Goal: Task Accomplishment & Management: Manage account settings

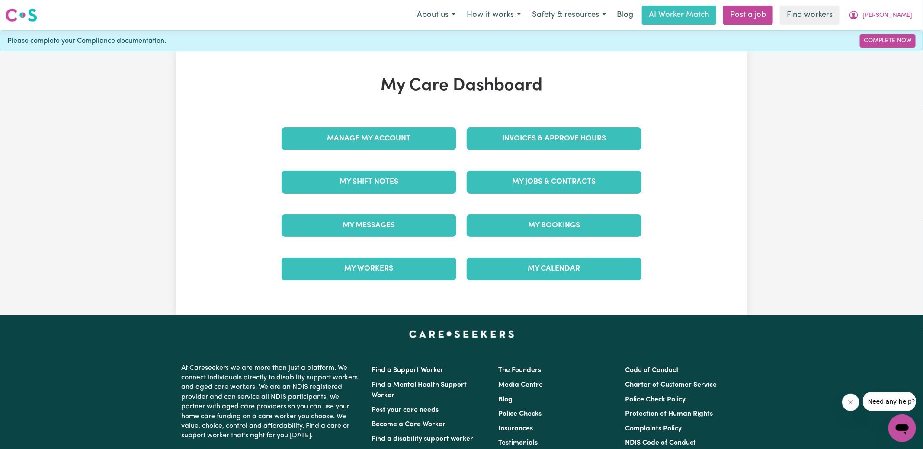
click at [605, 119] on div "Invoices & Approve Hours" at bounding box center [553, 138] width 185 height 43
click at [583, 135] on link "Invoices & Approve Hours" at bounding box center [553, 139] width 175 height 22
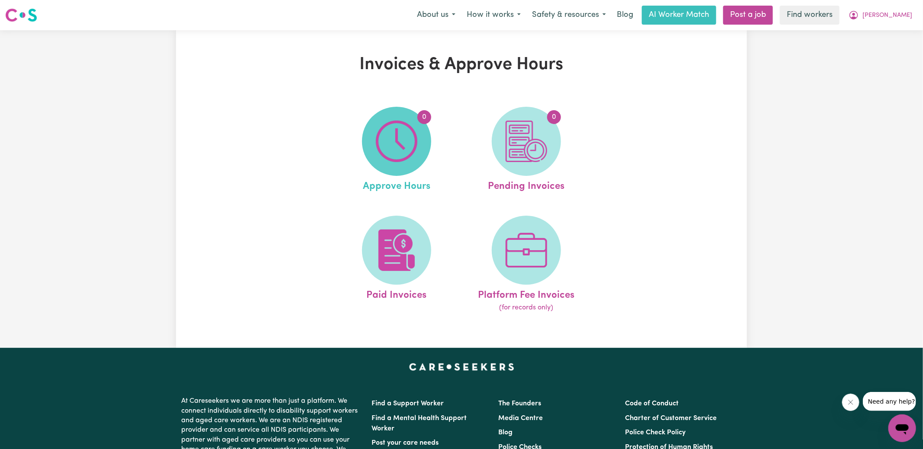
click at [408, 130] on img at bounding box center [397, 142] width 42 height 42
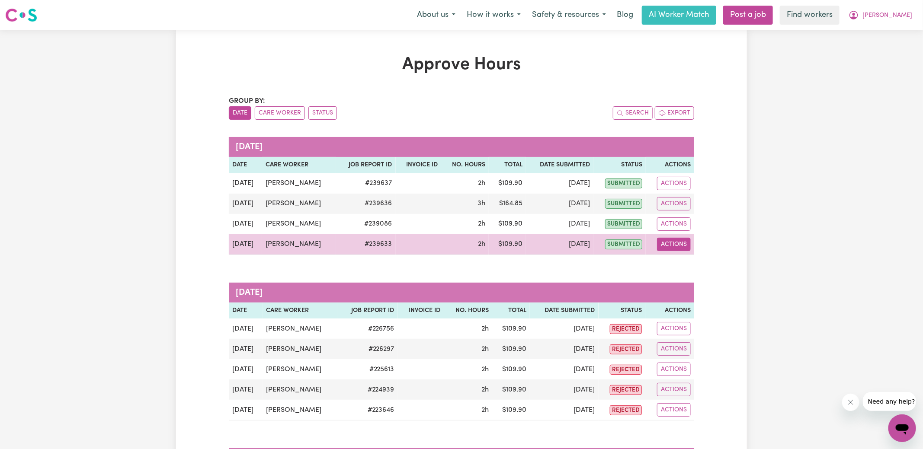
click at [678, 248] on button "Actions" at bounding box center [674, 244] width 34 height 13
click at [688, 262] on link "View Job Report" at bounding box center [695, 263] width 74 height 17
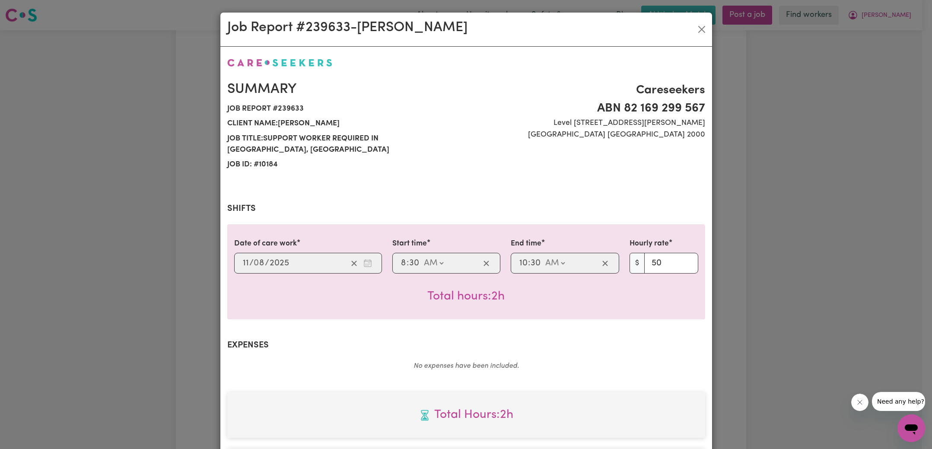
click at [773, 228] on div "Job Report # 239633 - [PERSON_NAME] Summary Job report # 239633 Client name: [P…" at bounding box center [466, 224] width 932 height 449
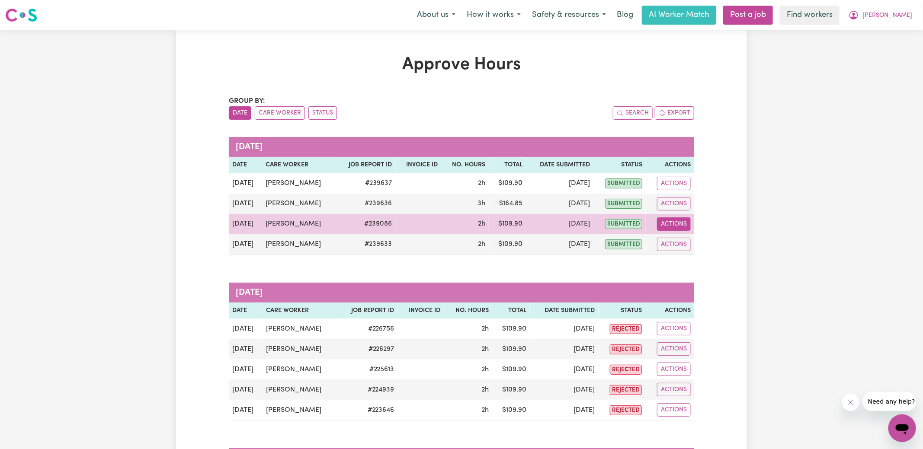
click at [661, 224] on button "Actions" at bounding box center [674, 223] width 34 height 13
click at [683, 246] on link "View Job Report" at bounding box center [695, 243] width 74 height 17
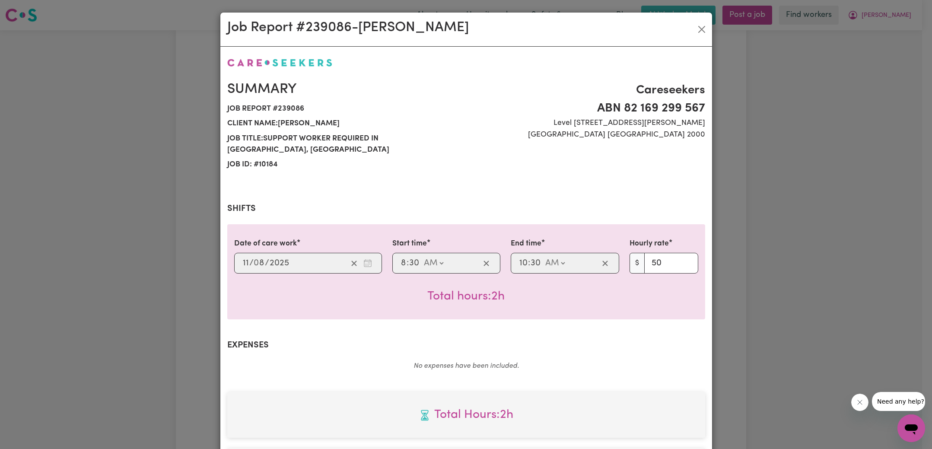
click at [765, 230] on div "Job Report # 239086 - [PERSON_NAME] Summary Job report # 239086 Client name: [P…" at bounding box center [466, 224] width 932 height 449
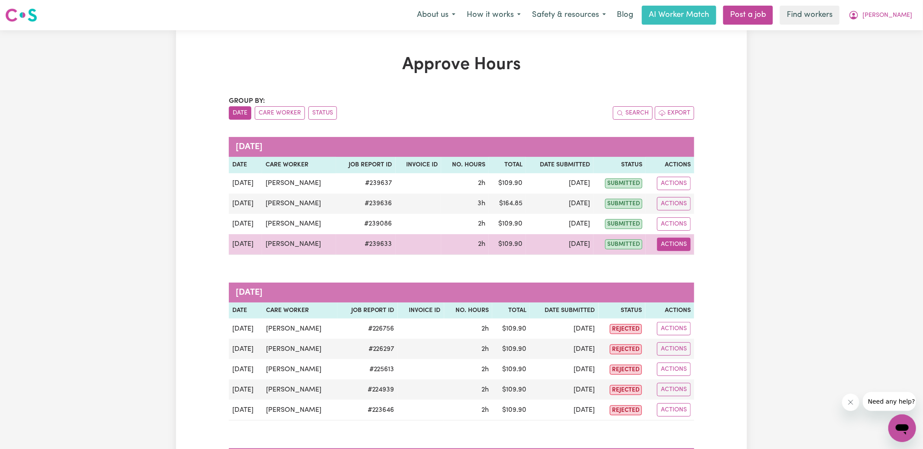
click at [671, 245] on button "Actions" at bounding box center [674, 244] width 34 height 13
click at [680, 260] on link "View Job Report" at bounding box center [695, 263] width 74 height 17
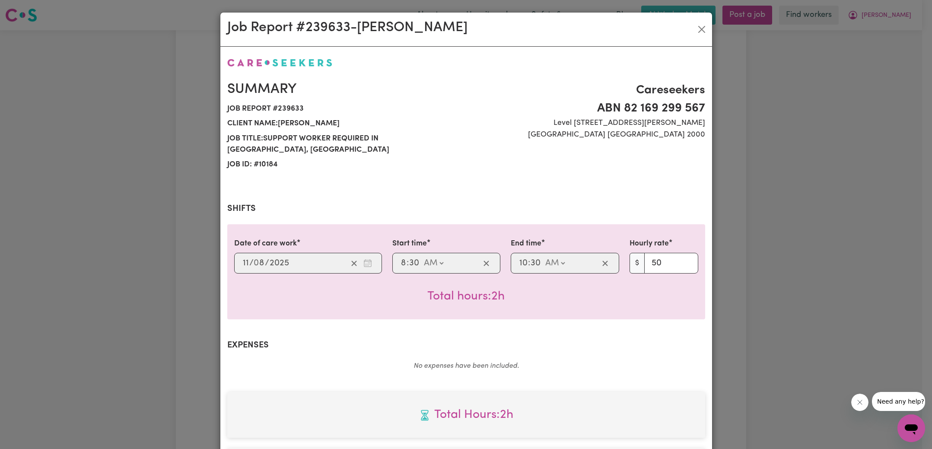
click at [746, 251] on div "Job Report # 239633 - [PERSON_NAME] Summary Job report # 239633 Client name: [P…" at bounding box center [466, 224] width 932 height 449
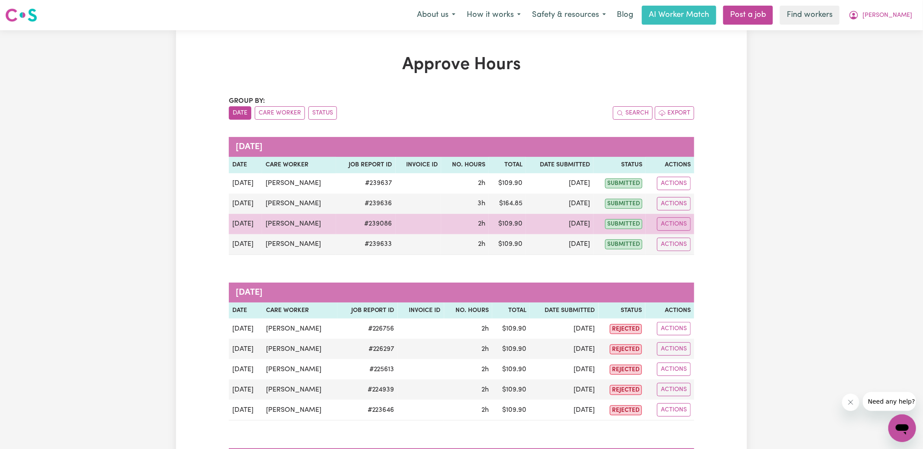
drag, startPoint x: 680, startPoint y: 224, endPoint x: 682, endPoint y: 232, distance: 8.0
click at [680, 224] on button "Actions" at bounding box center [674, 223] width 34 height 13
click at [685, 240] on link "View Job Report" at bounding box center [695, 243] width 74 height 17
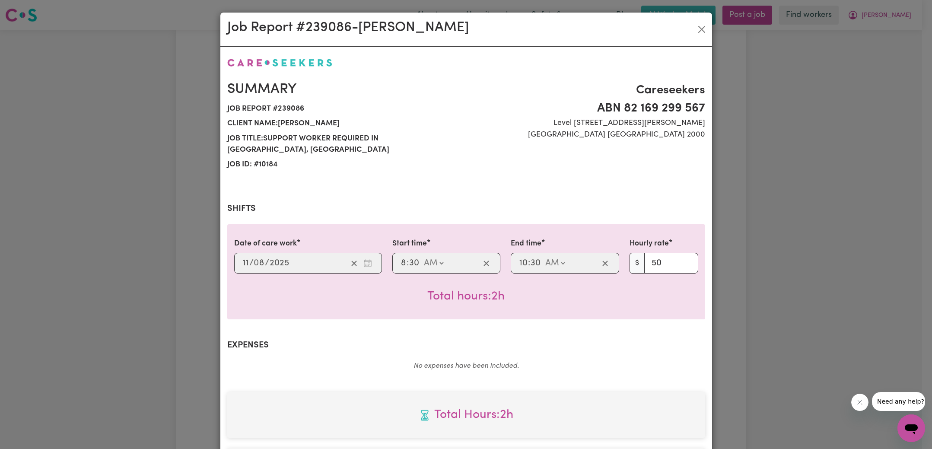
click at [779, 241] on div "Job Report # 239086 - [PERSON_NAME] Summary Job report # 239086 Client name: [P…" at bounding box center [466, 224] width 932 height 449
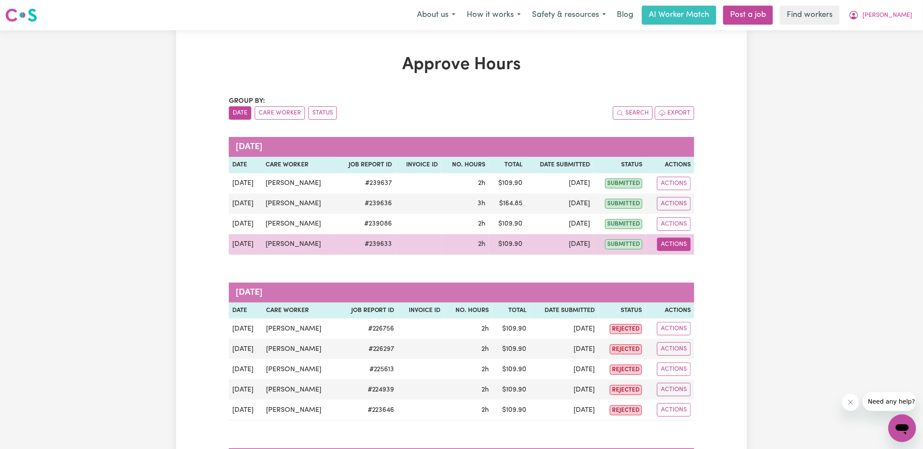
click at [672, 244] on button "Actions" at bounding box center [674, 244] width 34 height 13
click at [683, 262] on link "View Job Report" at bounding box center [695, 263] width 74 height 17
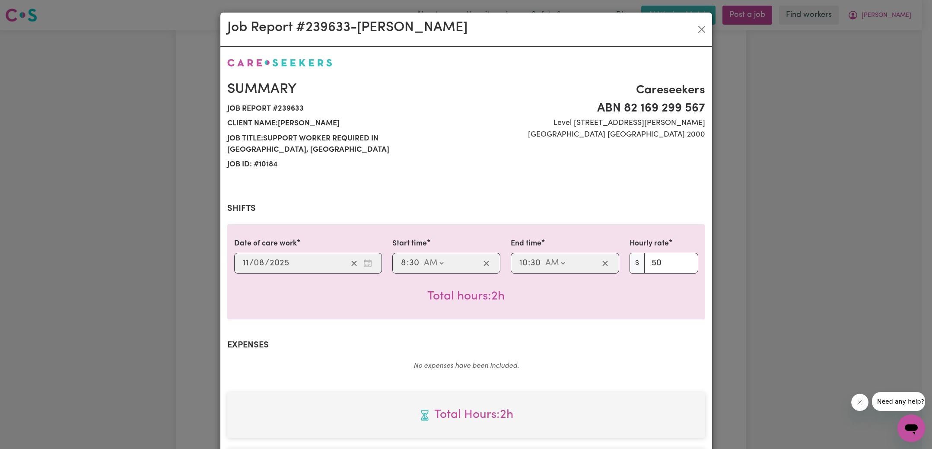
scroll to position [227, 0]
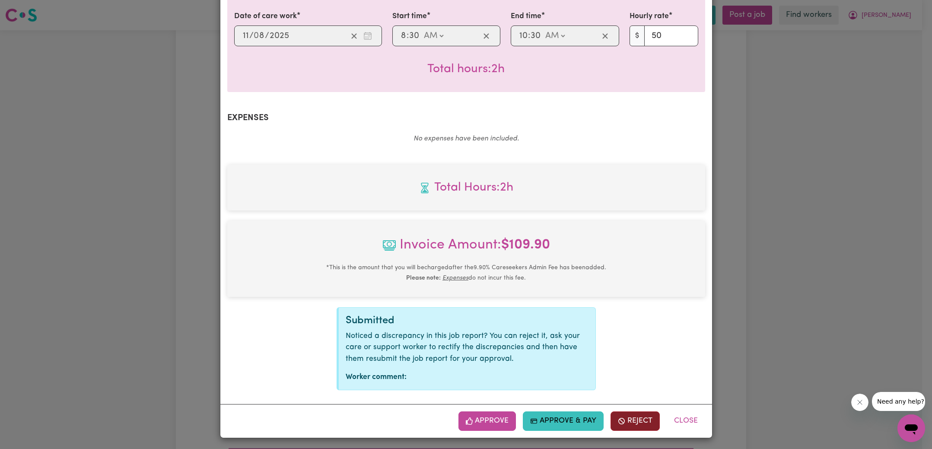
click at [625, 416] on button "Reject" at bounding box center [635, 421] width 49 height 19
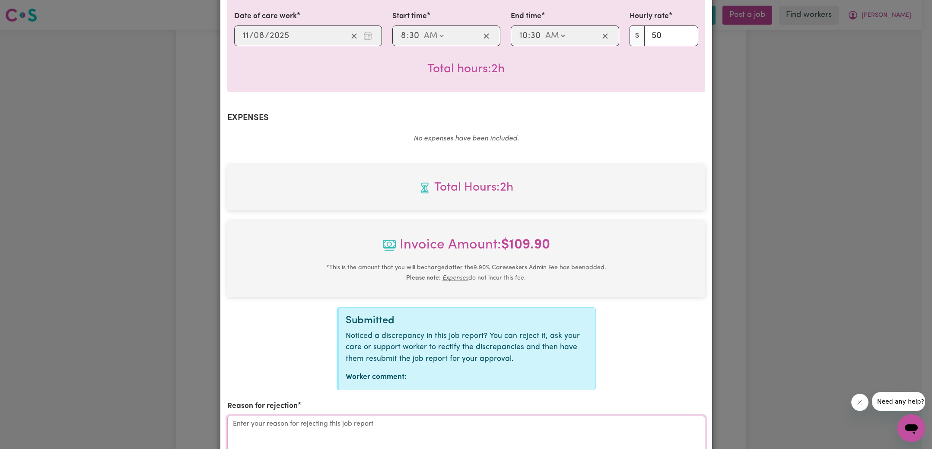
click at [408, 441] on textarea "Reason for rejection" at bounding box center [466, 448] width 478 height 65
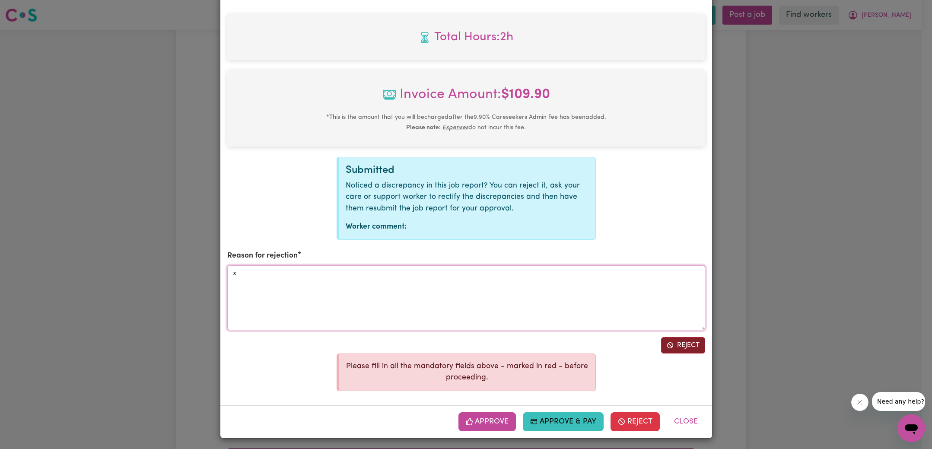
type textarea "x"
click at [667, 343] on icon "Reject job report" at bounding box center [670, 345] width 6 height 6
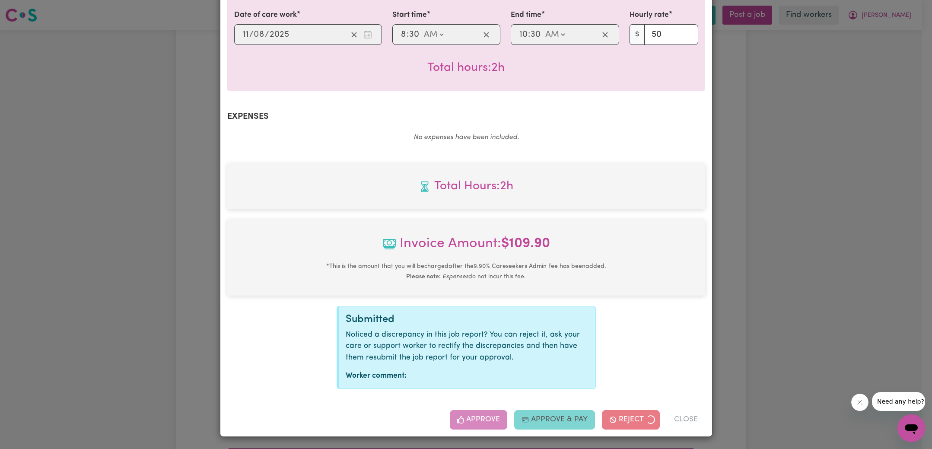
scroll to position [227, 0]
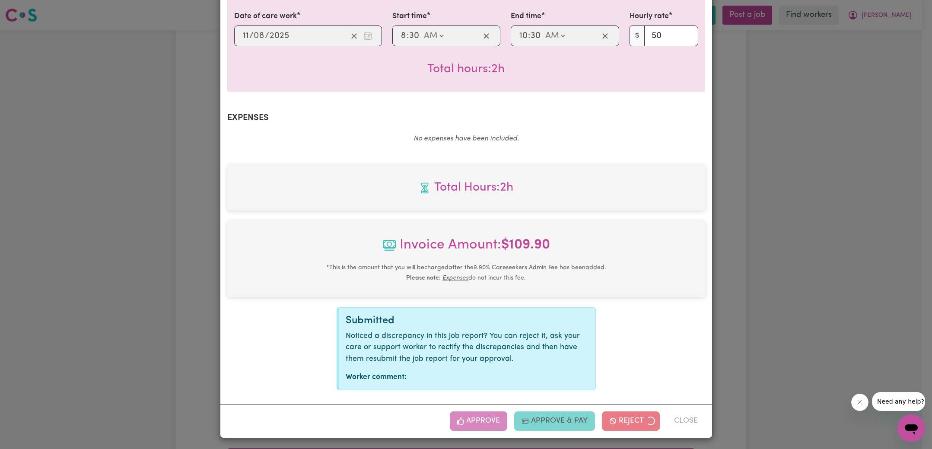
click at [830, 239] on div "Job Report # 239633 - [PERSON_NAME] Summary Job report # 239633 Client name: [P…" at bounding box center [466, 224] width 932 height 449
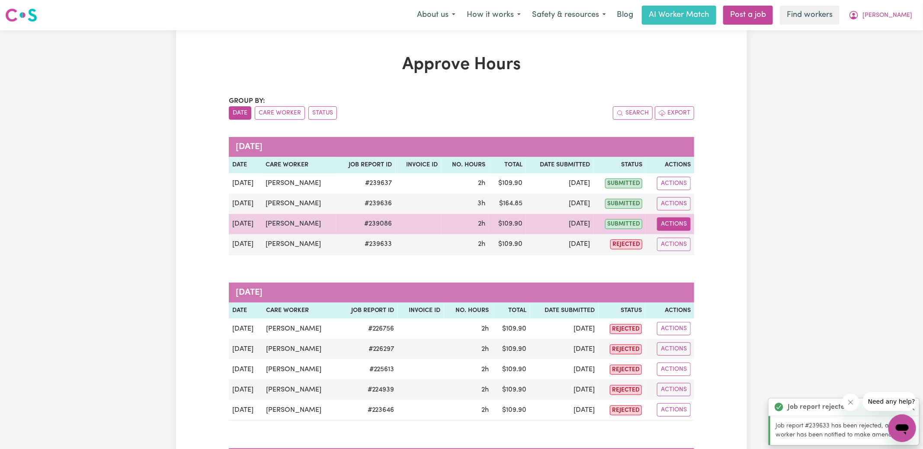
click at [670, 224] on button "Actions" at bounding box center [674, 223] width 34 height 13
click at [679, 240] on link "View Job Report" at bounding box center [695, 243] width 74 height 17
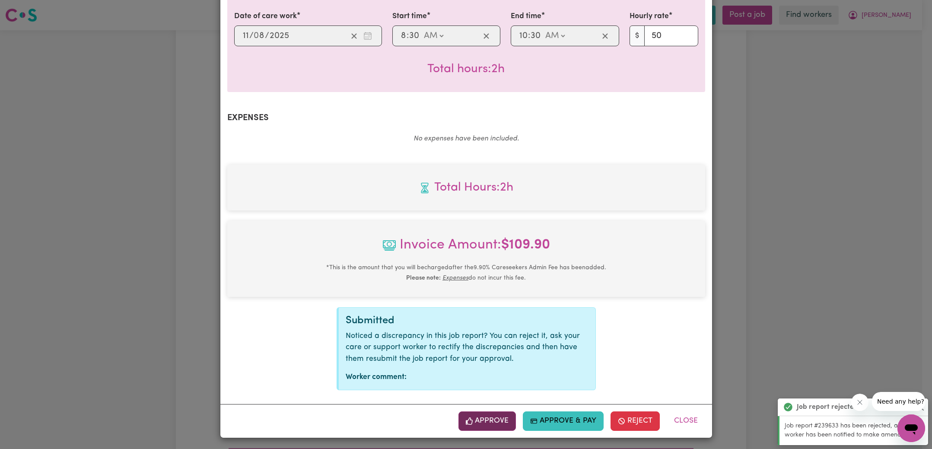
click at [478, 418] on button "Approve" at bounding box center [488, 421] width 58 height 19
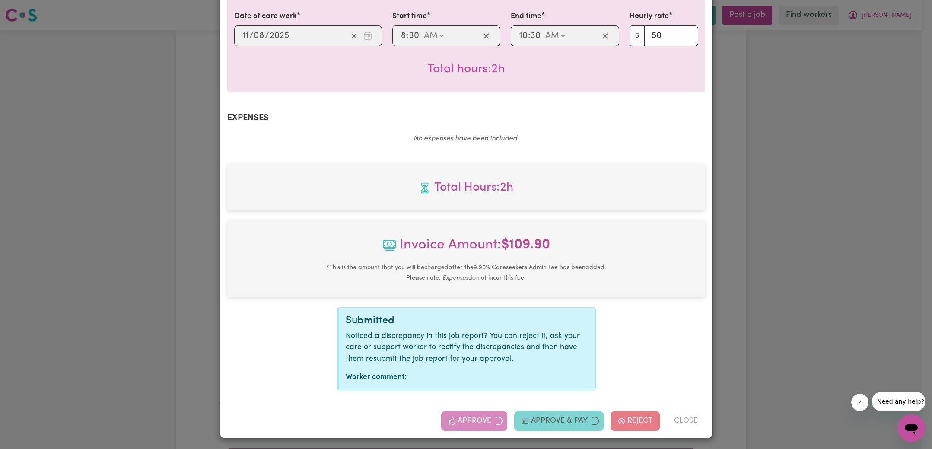
click at [828, 230] on div "Job Report # 239086 - [PERSON_NAME] Summary Job report # 239086 Client name: [P…" at bounding box center [466, 224] width 932 height 449
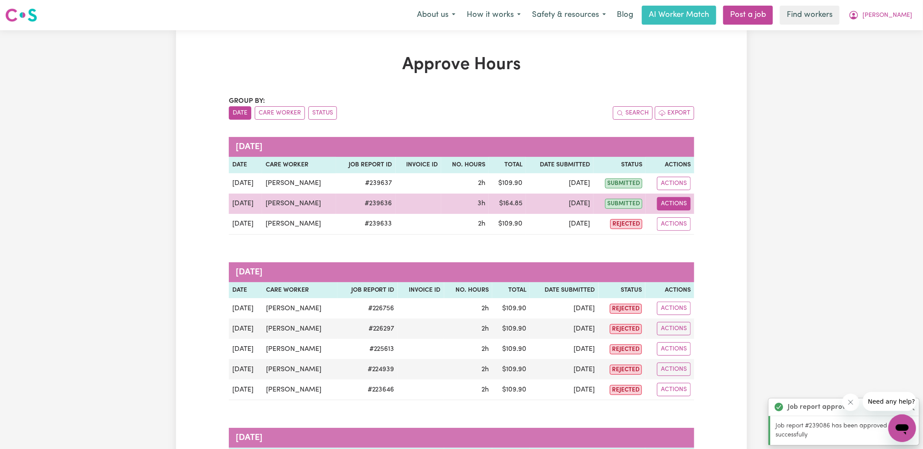
click at [678, 205] on button "Actions" at bounding box center [674, 203] width 34 height 13
click at [688, 223] on link "View Job Report" at bounding box center [695, 223] width 74 height 17
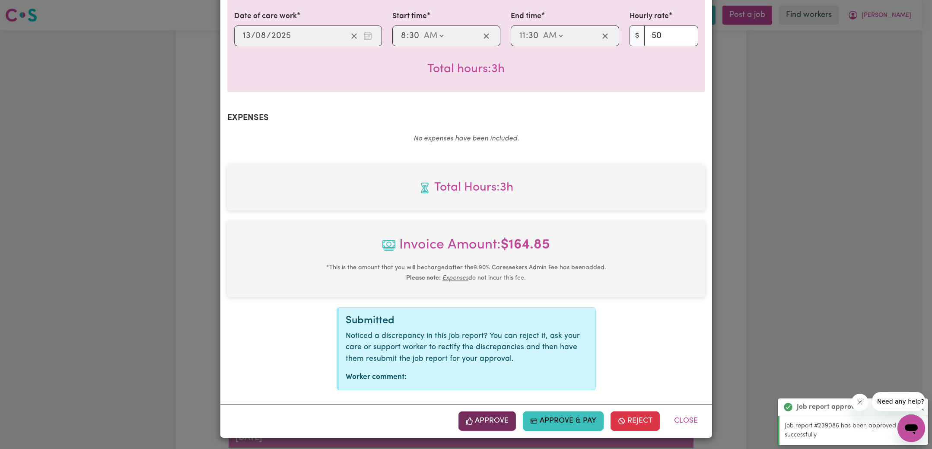
click at [493, 419] on button "Approve" at bounding box center [488, 421] width 58 height 19
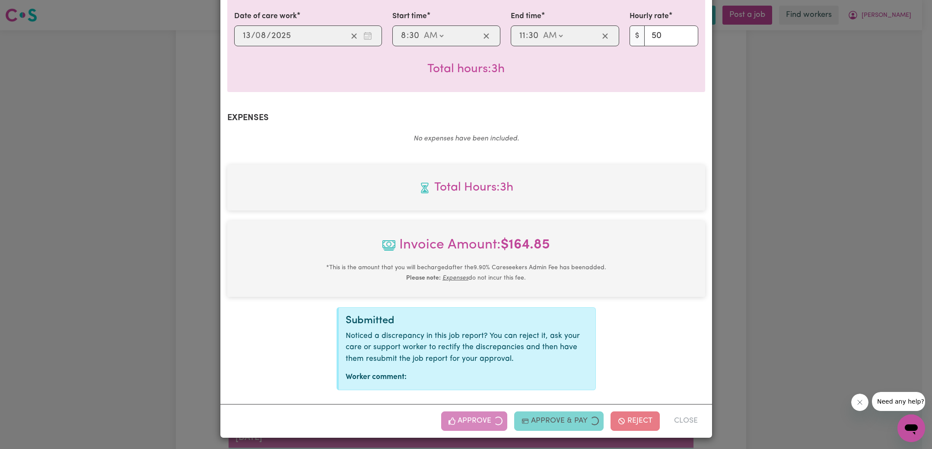
drag, startPoint x: 801, startPoint y: 239, endPoint x: 792, endPoint y: 239, distance: 9.5
click at [801, 239] on div "Job Report # 239636 - [PERSON_NAME] Summary Job report # 239636 Client name: [P…" at bounding box center [466, 224] width 932 height 449
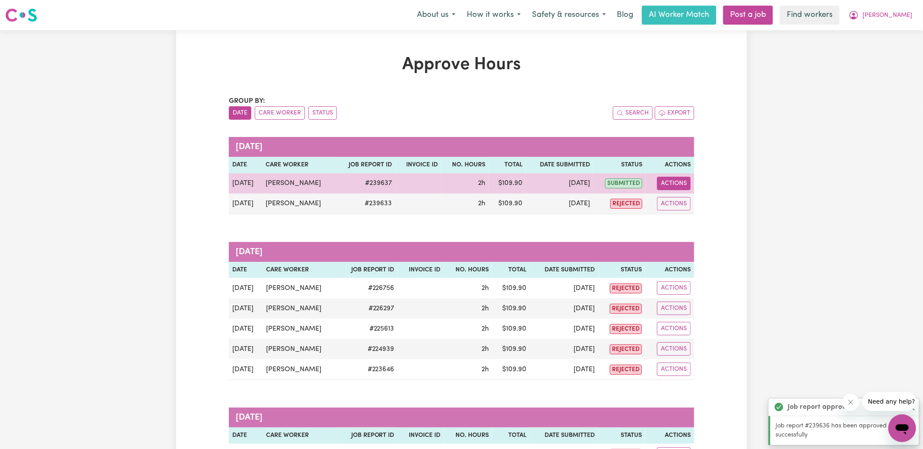
drag, startPoint x: 677, startPoint y: 185, endPoint x: 677, endPoint y: 189, distance: 4.8
click at [677, 185] on button "Actions" at bounding box center [674, 183] width 34 height 13
click at [685, 199] on link "View Job Report" at bounding box center [695, 203] width 74 height 17
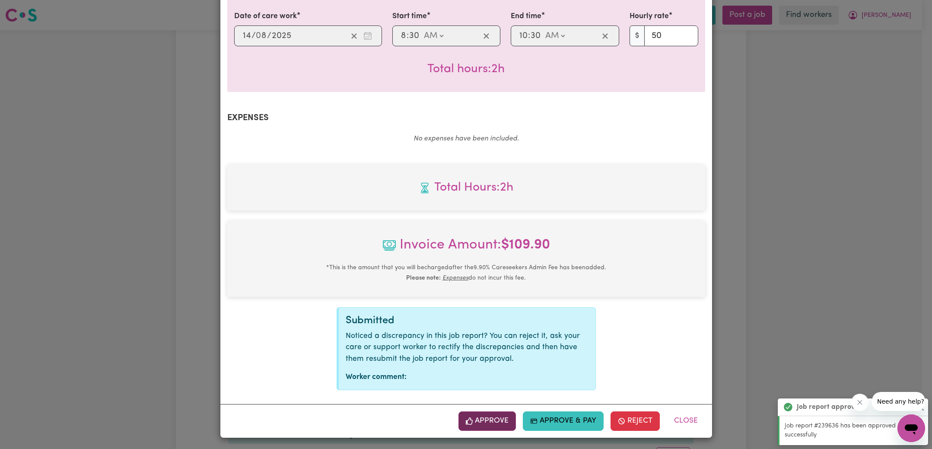
click at [485, 421] on button "Approve" at bounding box center [488, 421] width 58 height 19
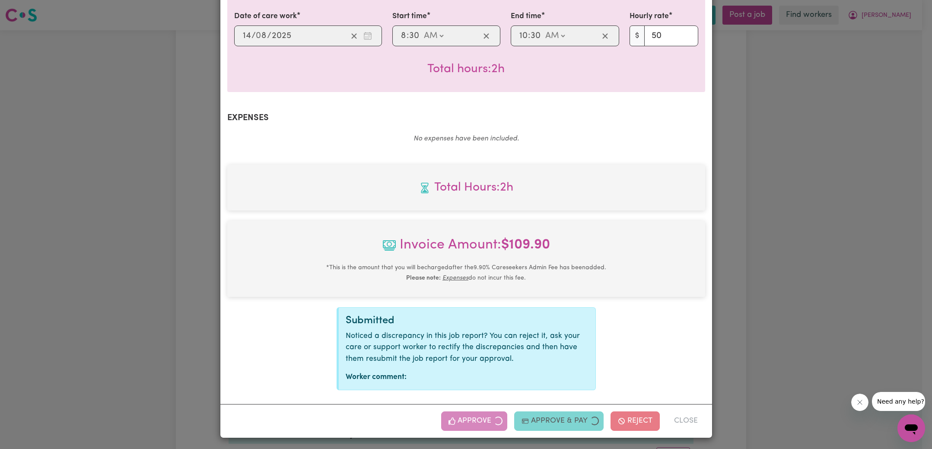
click at [814, 222] on div "Job Report # 239637 - [PERSON_NAME] Summary Job report # 239637 Client name: [P…" at bounding box center [466, 224] width 932 height 449
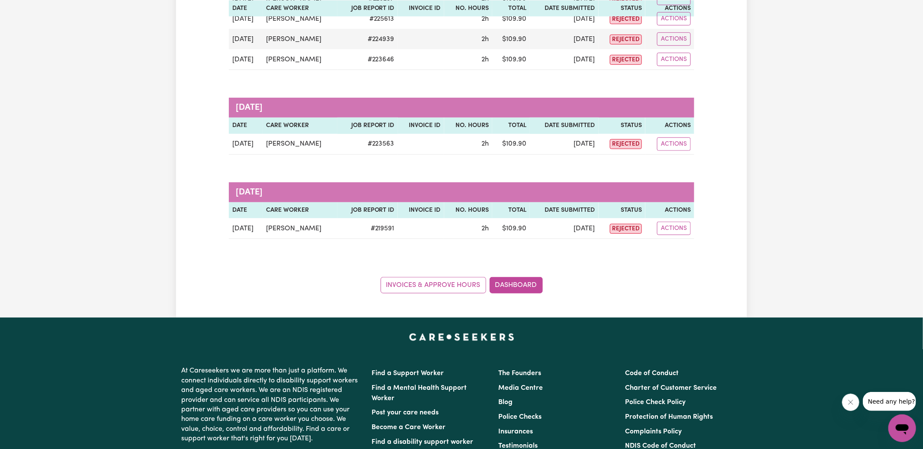
scroll to position [519, 0]
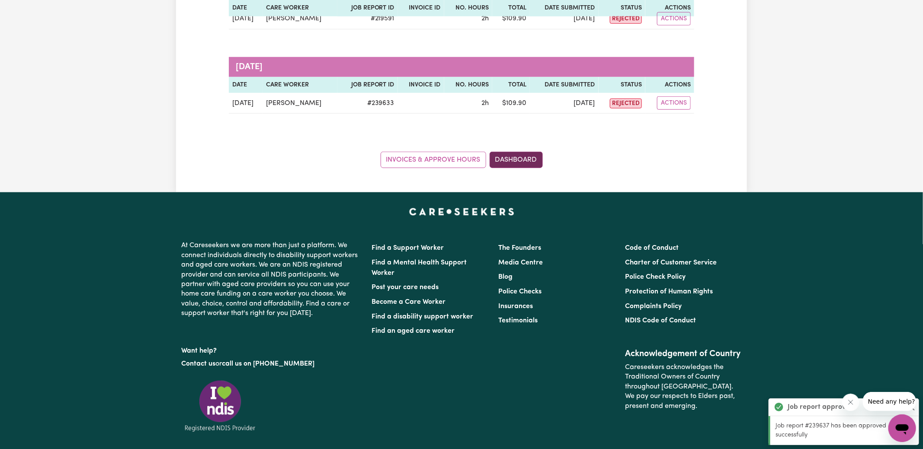
click at [516, 162] on link "Dashboard" at bounding box center [515, 160] width 53 height 16
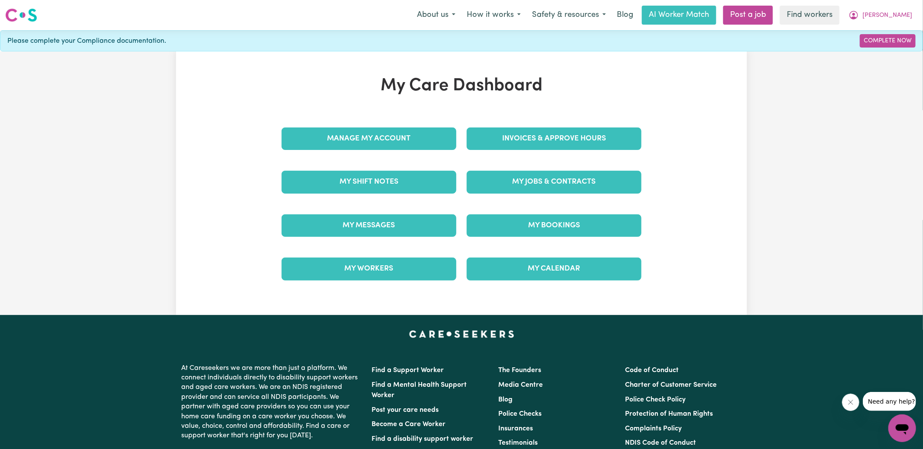
click at [533, 122] on div "Invoices & Approve Hours" at bounding box center [553, 138] width 185 height 43
click at [541, 140] on link "Invoices & Approve Hours" at bounding box center [553, 139] width 175 height 22
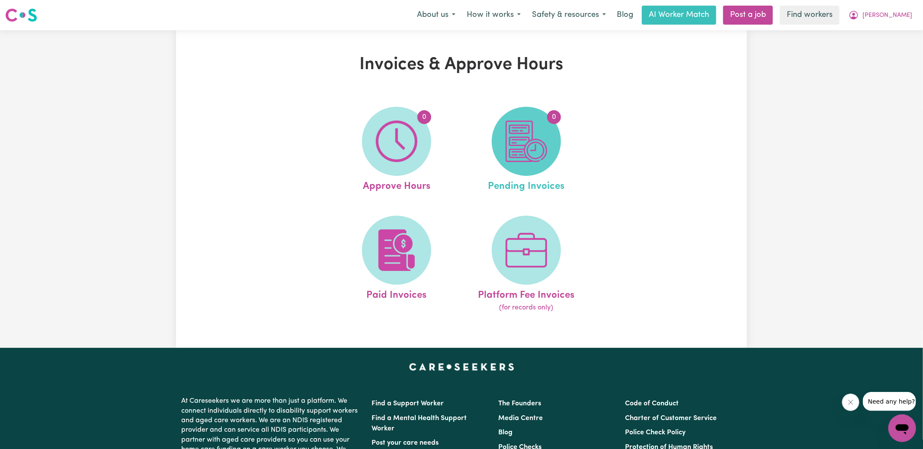
click at [509, 156] on img at bounding box center [526, 142] width 42 height 42
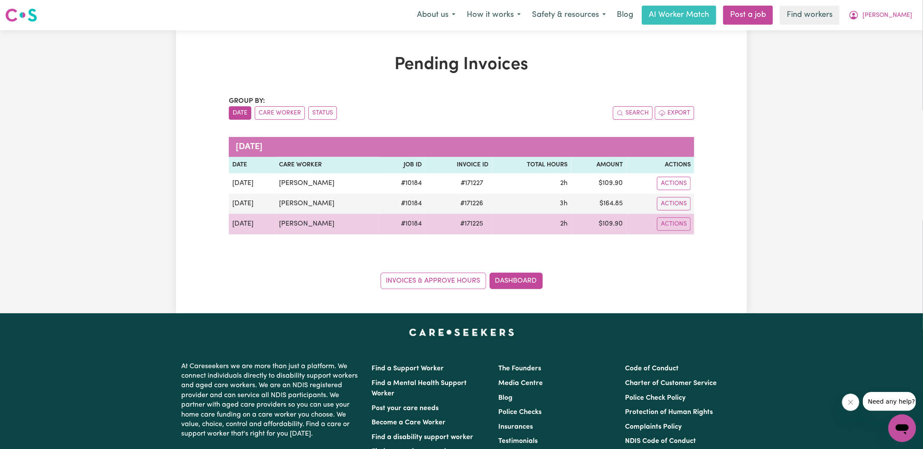
click at [467, 222] on span "# 171225" at bounding box center [471, 224] width 33 height 10
drag, startPoint x: 467, startPoint y: 223, endPoint x: 486, endPoint y: 219, distance: 19.3
click at [466, 223] on span "# 171225" at bounding box center [471, 224] width 33 height 10
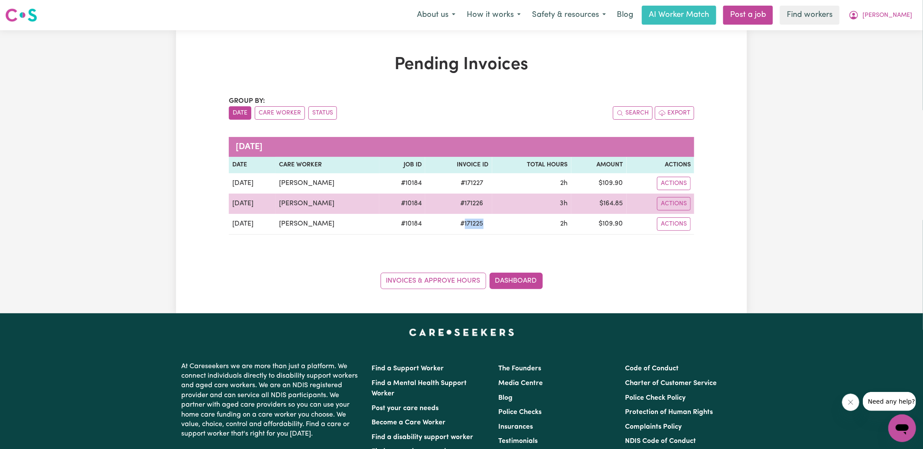
copy span "171225"
click at [465, 203] on span "# 171226" at bounding box center [471, 203] width 33 height 10
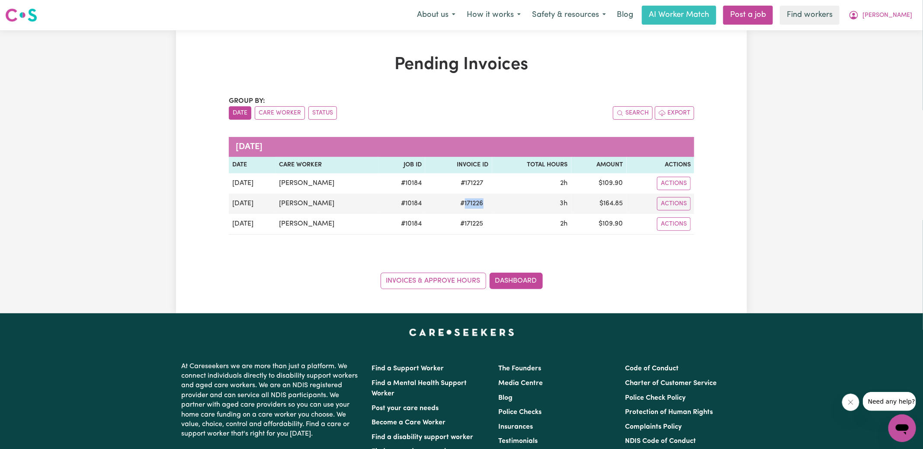
copy span "171226"
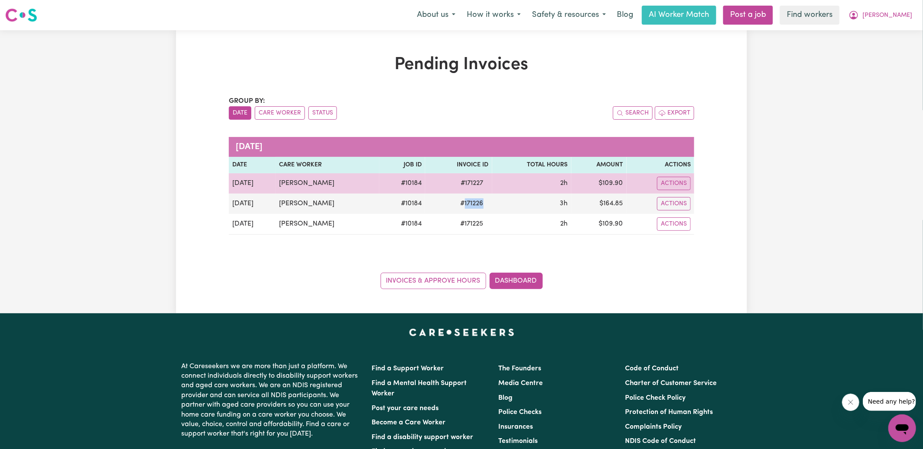
click at [468, 183] on span "# 171227" at bounding box center [472, 183] width 33 height 10
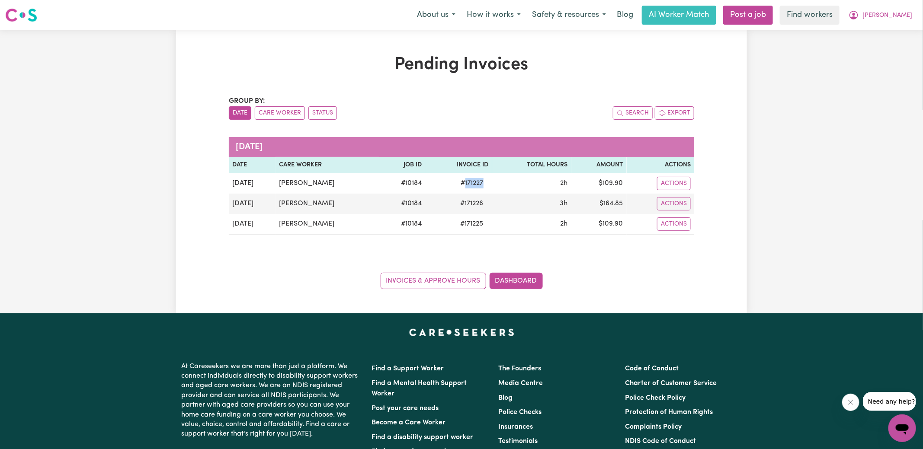
copy span "171227"
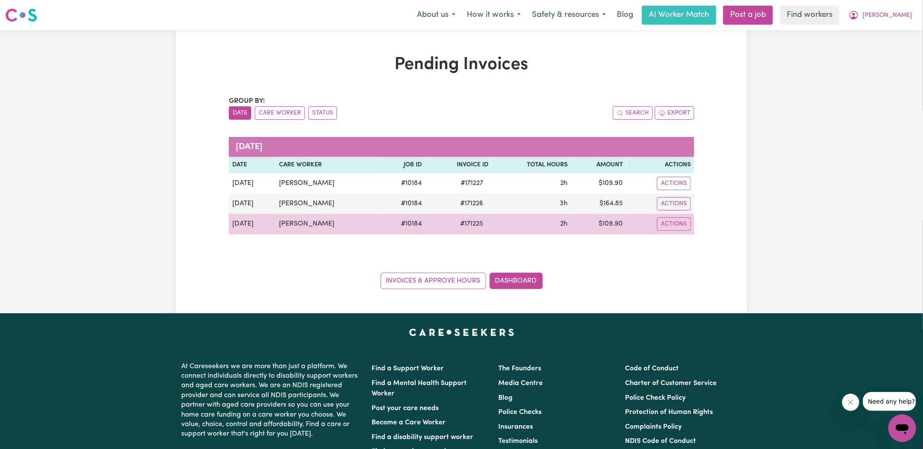
click at [611, 221] on td "$ 109.90" at bounding box center [598, 224] width 55 height 21
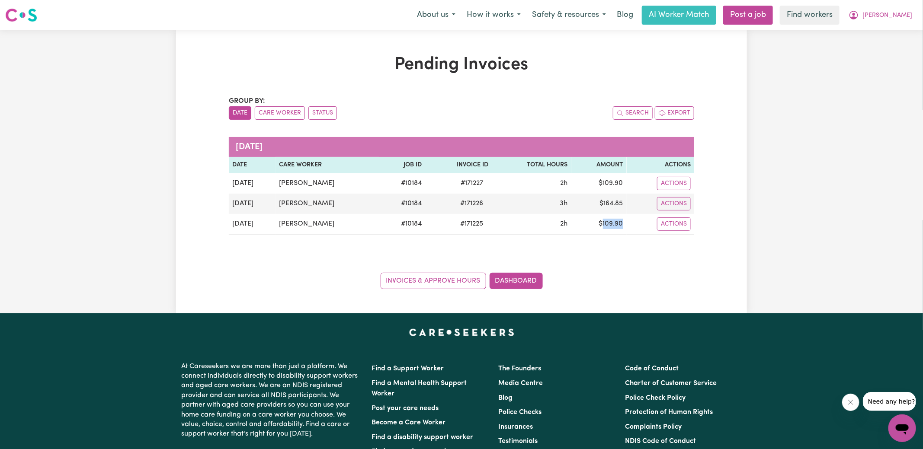
copy td "109.90"
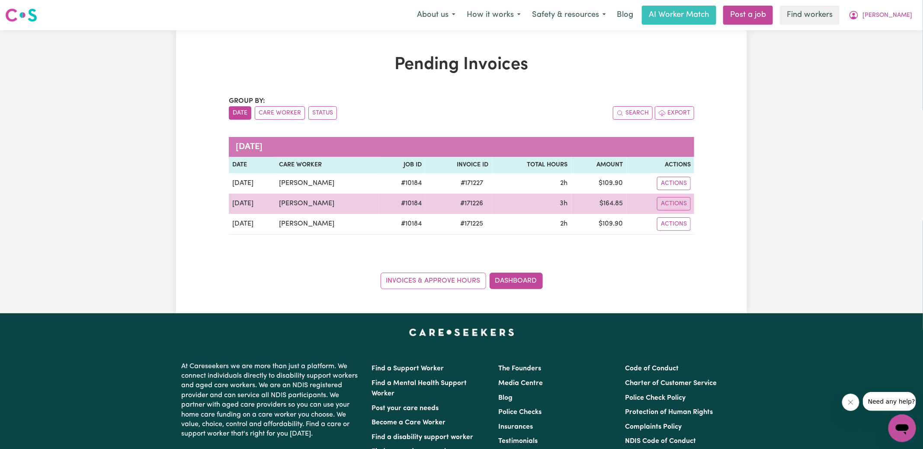
click at [619, 200] on td "$ 164.85" at bounding box center [598, 204] width 55 height 20
click at [618, 200] on td "$ 164.85" at bounding box center [598, 204] width 55 height 20
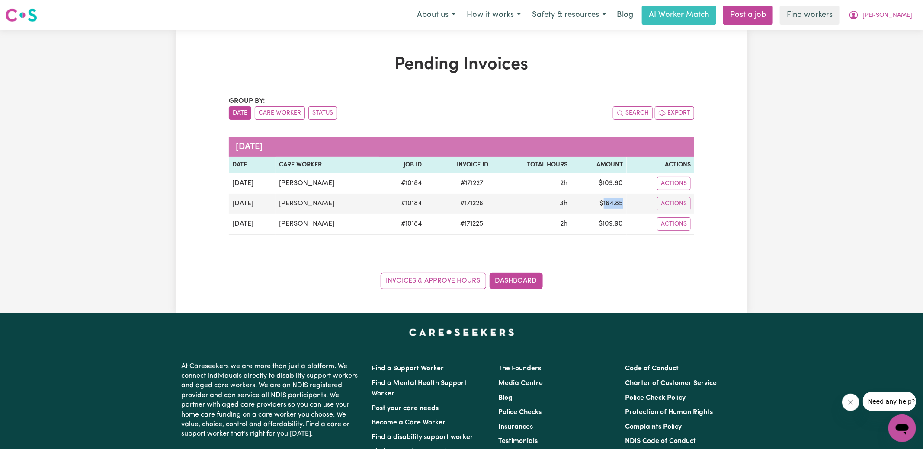
copy td "164.85"
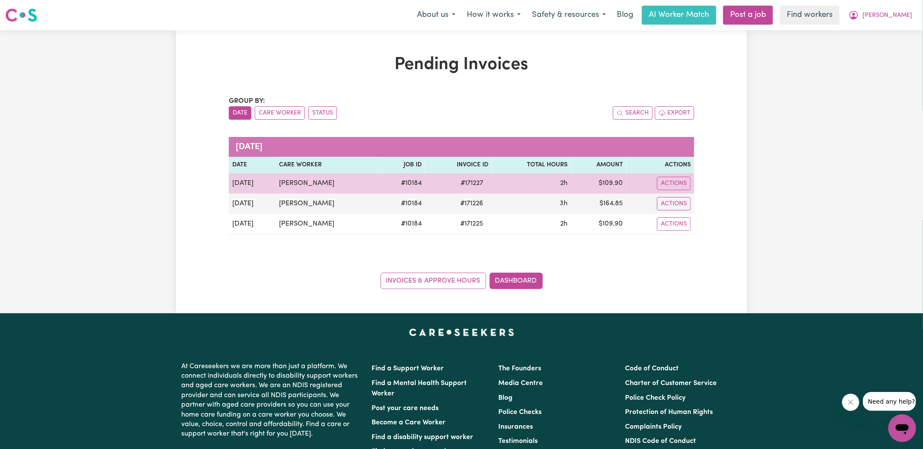
click at [603, 181] on td "$ 109.90" at bounding box center [598, 183] width 55 height 20
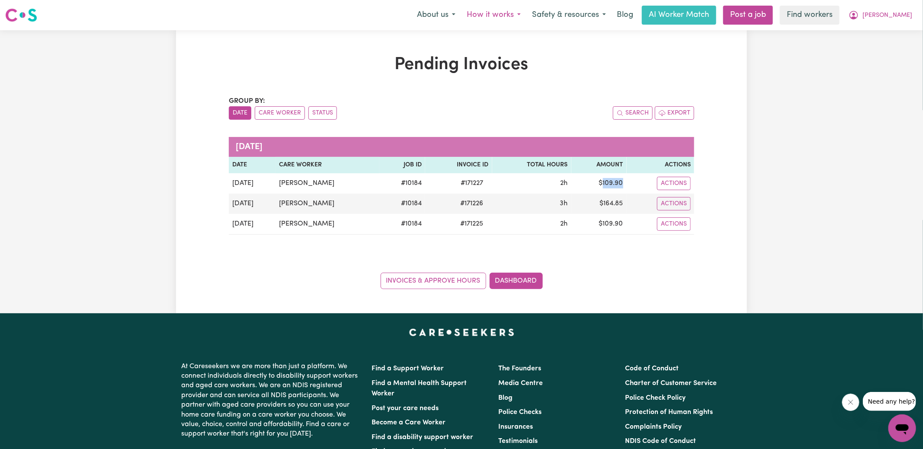
copy td "109.90"
click at [858, 19] on icon "My Account" at bounding box center [853, 15] width 9 height 9
click at [877, 51] on link "Logout" at bounding box center [883, 50] width 68 height 16
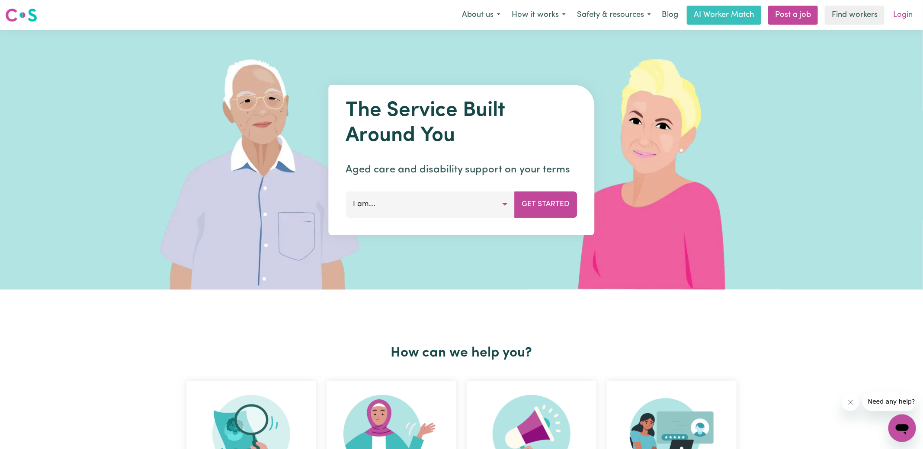
click at [910, 17] on link "Login" at bounding box center [903, 15] width 30 height 19
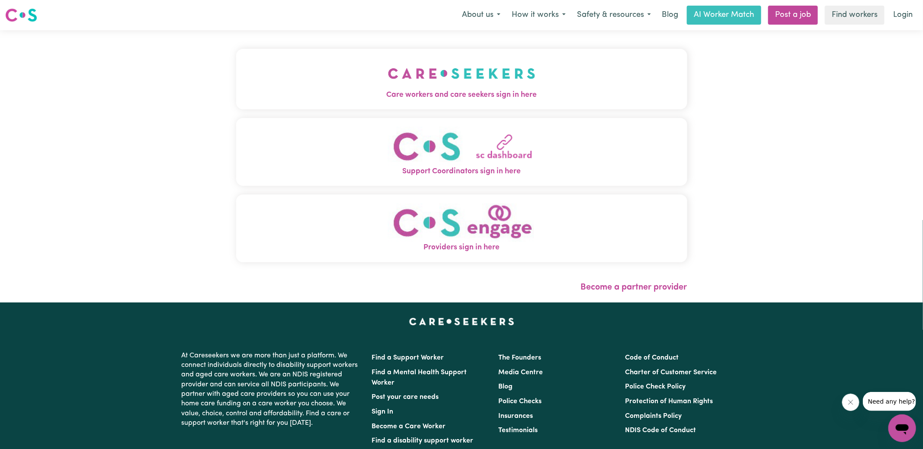
click at [402, 96] on span "Care workers and care seekers sign in here" at bounding box center [461, 94] width 451 height 11
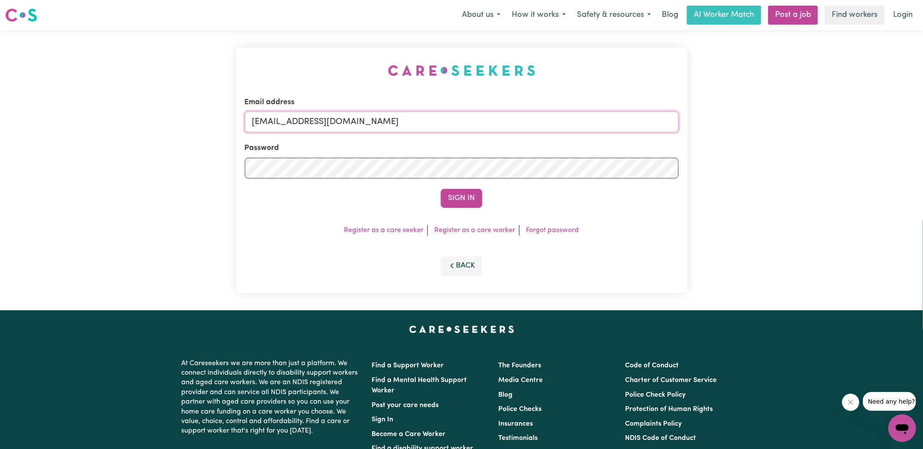
drag, startPoint x: 297, startPoint y: 121, endPoint x: 796, endPoint y: 140, distance: 499.7
click at [796, 140] on div "Email address [EMAIL_ADDRESS][DOMAIN_NAME] Password Sign In Register as a care …" at bounding box center [461, 170] width 923 height 280
type input "[EMAIL_ADDRESS][DOMAIN_NAME]"
click at [441, 189] on button "Sign In" at bounding box center [462, 198] width 42 height 19
